Goal: Task Accomplishment & Management: Manage account settings

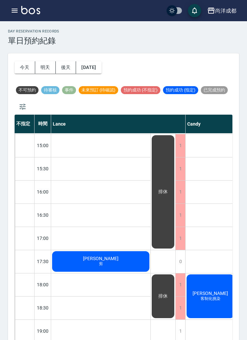
scroll to position [231, 0]
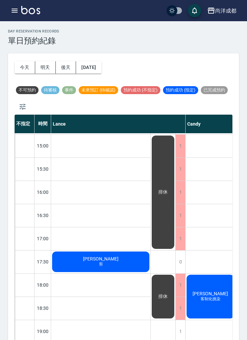
click at [24, 69] on button "今天" at bounding box center [25, 67] width 21 height 12
click at [45, 63] on button "明天" at bounding box center [45, 67] width 21 height 12
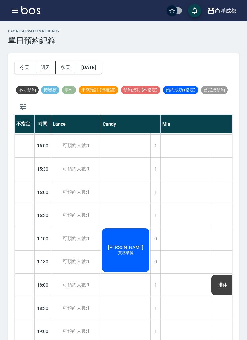
click at [21, 62] on button "今天" at bounding box center [25, 67] width 21 height 12
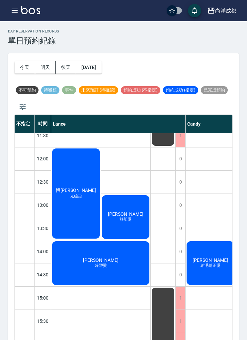
click at [47, 65] on button "明天" at bounding box center [45, 67] width 21 height 12
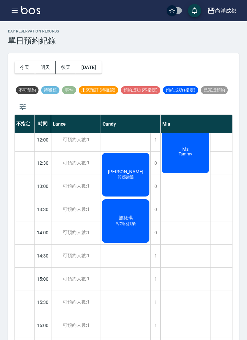
scroll to position [102, 0]
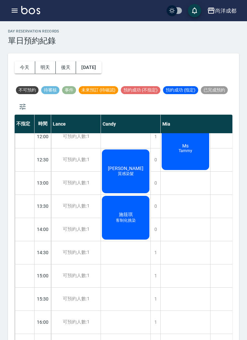
click at [68, 67] on button "後天" at bounding box center [66, 67] width 21 height 12
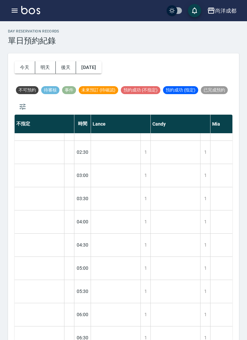
scroll to position [109, 0]
click at [47, 66] on button "明天" at bounding box center [45, 67] width 21 height 12
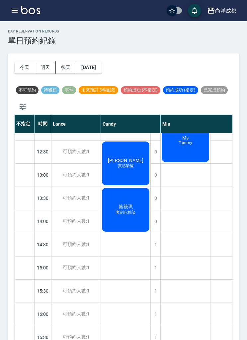
click at [27, 66] on button "今天" at bounding box center [25, 67] width 21 height 12
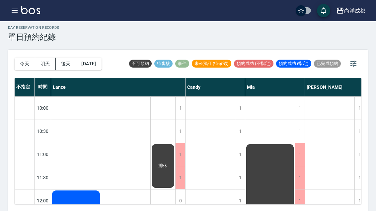
scroll to position [0, 0]
click at [22, 58] on button "今天" at bounding box center [25, 64] width 21 height 12
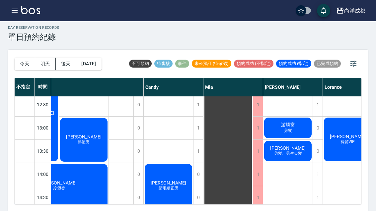
scroll to position [119, 41]
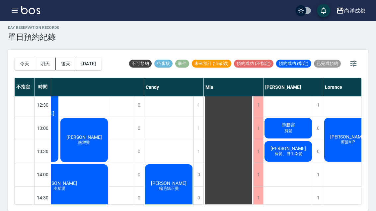
click at [45, 58] on button "明天" at bounding box center [45, 64] width 21 height 12
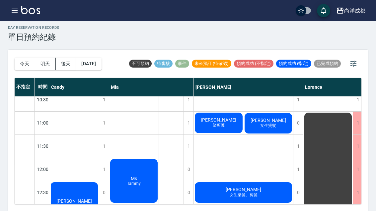
scroll to position [28, 51]
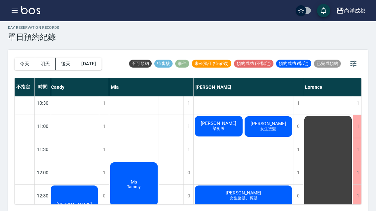
click at [65, 58] on button "後天" at bounding box center [66, 64] width 21 height 12
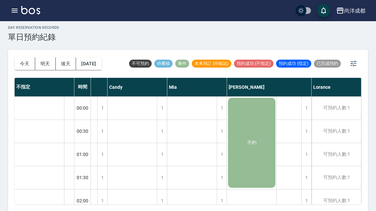
scroll to position [0, 43]
click at [2, 57] on div "day Reservation records 單日預約紀錄 [DATE] [DATE] [DATE] [DATE] 不可預約 待審核 事件 未來預訂 (待確…" at bounding box center [188, 115] width 376 height 194
click at [20, 58] on button "今天" at bounding box center [25, 64] width 21 height 12
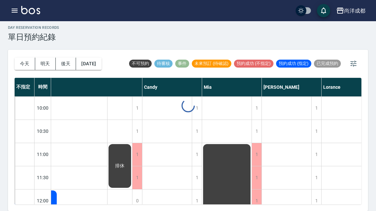
click at [26, 58] on button "今天" at bounding box center [25, 64] width 21 height 12
